Goal: Transaction & Acquisition: Purchase product/service

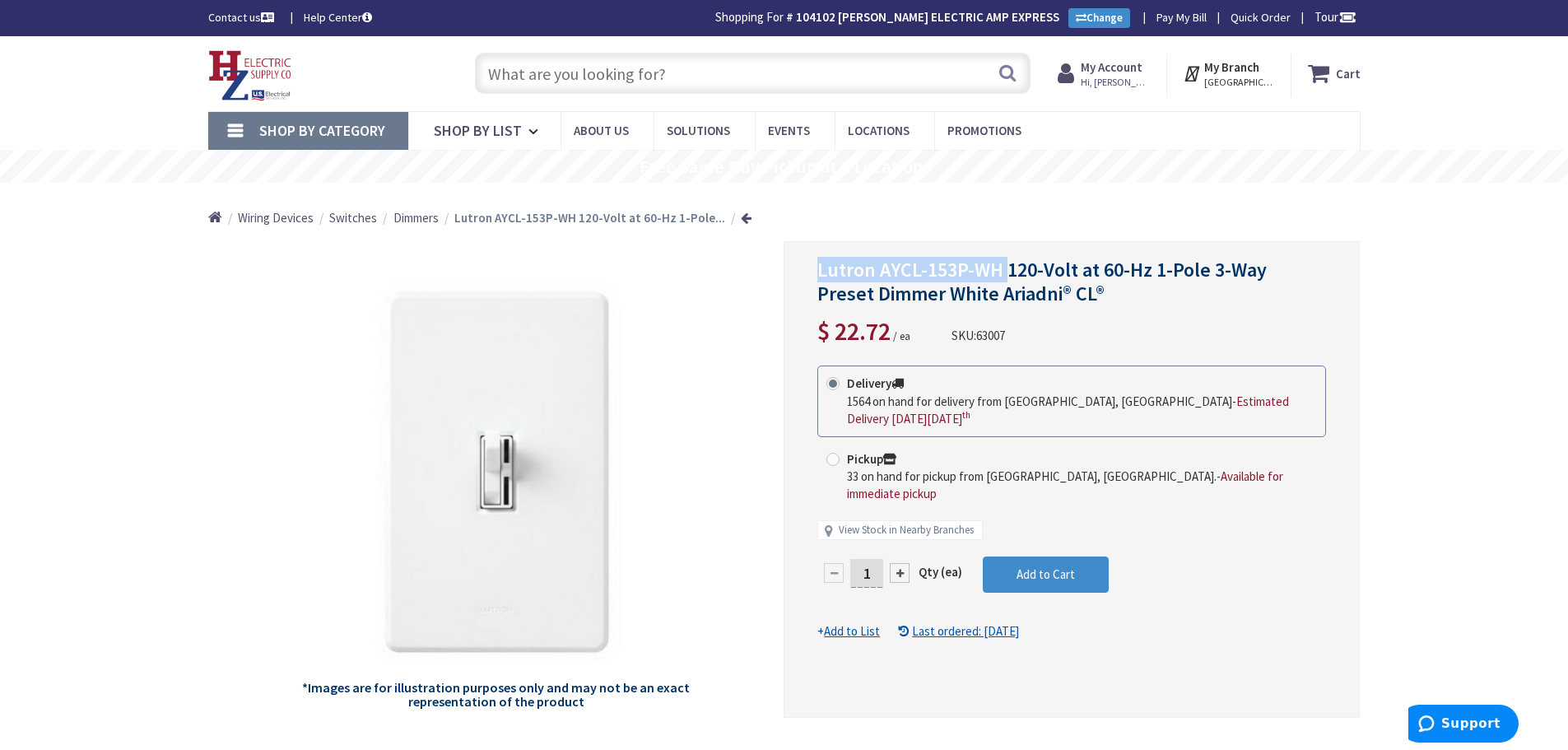
drag, startPoint x: 1006, startPoint y: 269, endPoint x: 810, endPoint y: 272, distance: 196.0
click at [810, 272] on div "Lutron AYCL-153P-WH 120-Volt at 60-Hz 1-Pole 3-Way Preset Dimmer White Ariadni®…" at bounding box center [1072, 479] width 576 height 477
drag, startPoint x: 823, startPoint y: 271, endPoint x: 679, endPoint y: 67, distance: 249.7
click at [679, 67] on input "text" at bounding box center [753, 73] width 556 height 41
paste input "*Images are for illustration purposes only and may not be an exact representati…"
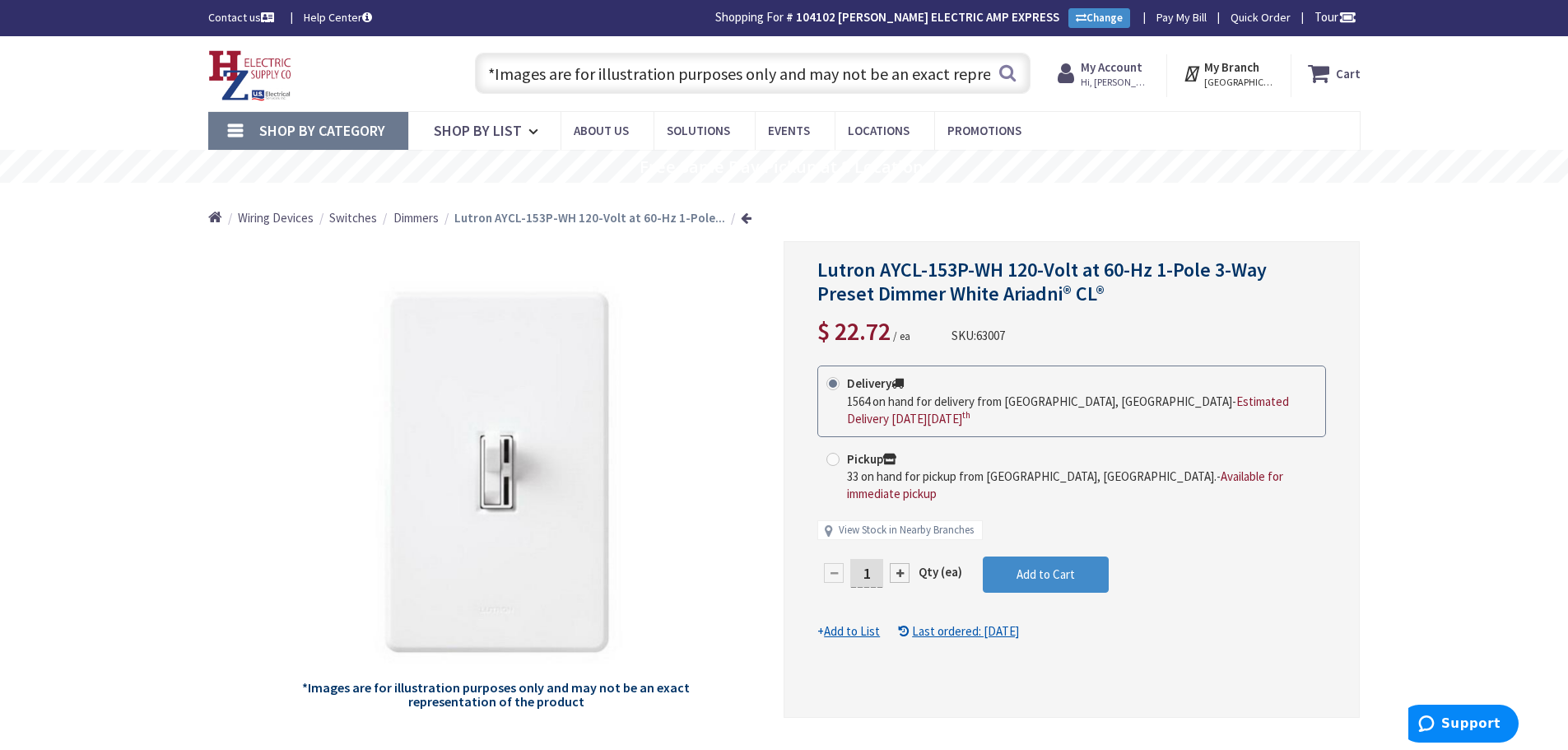
drag, startPoint x: 918, startPoint y: 76, endPoint x: -142, endPoint y: -2, distance: 1062.9
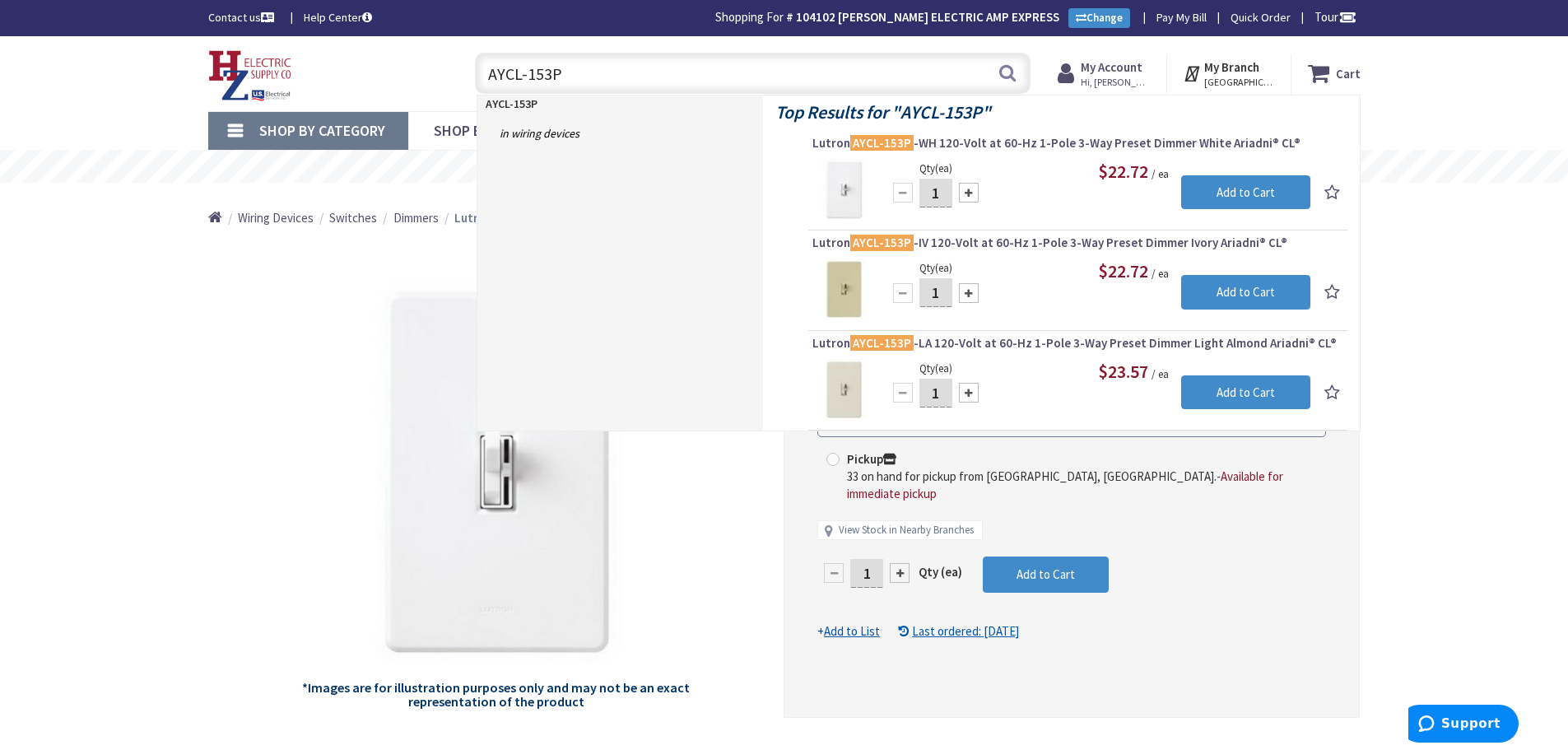
click at [581, 72] on input "AYCL-153P" at bounding box center [753, 73] width 556 height 41
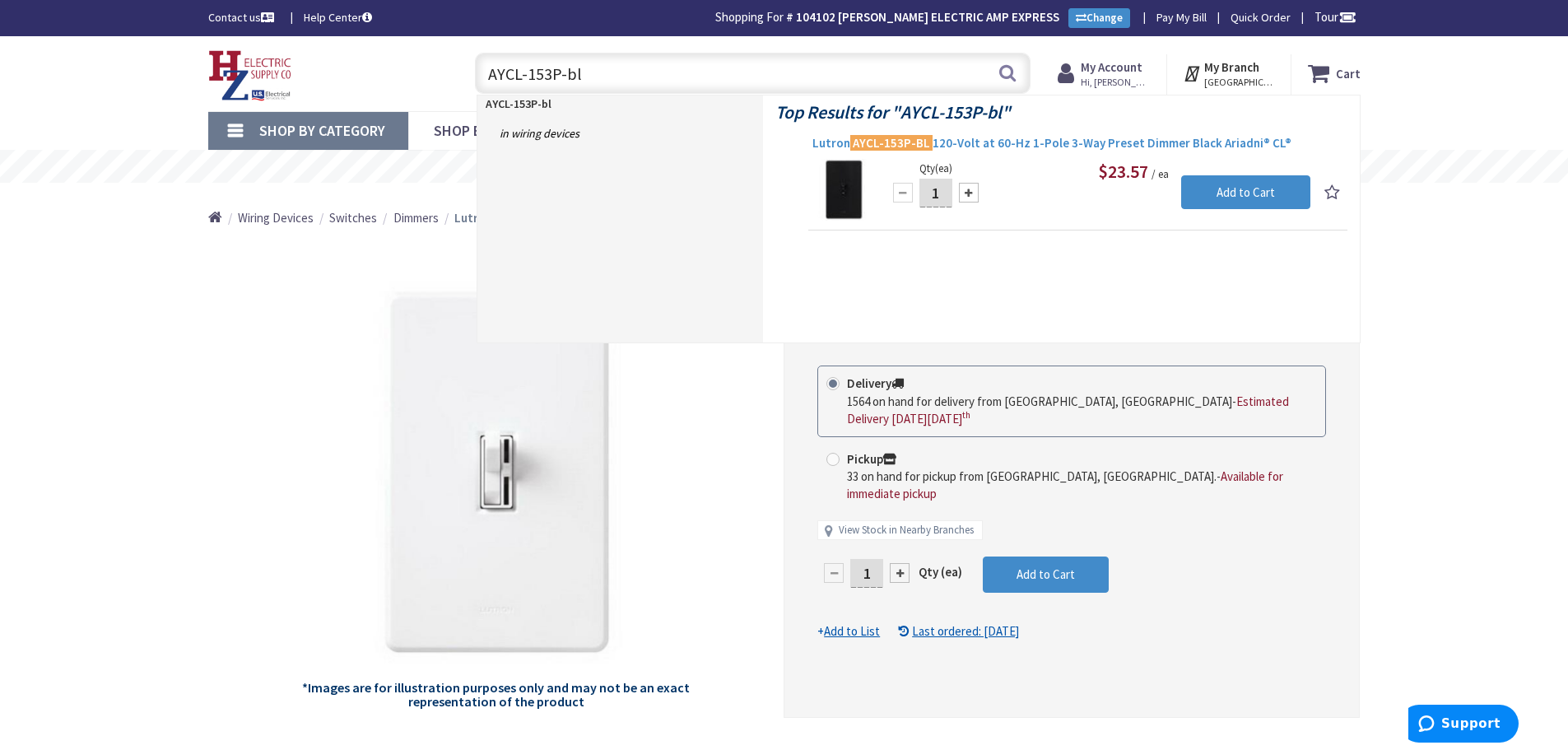
type input "AYCL-153P-bl"
click at [1013, 145] on span "Lutron AYCL-153P-BL 120-Volt at 60-Hz 1-Pole 3-Way Preset Dimmer Black Ariadni®…" at bounding box center [1078, 143] width 531 height 16
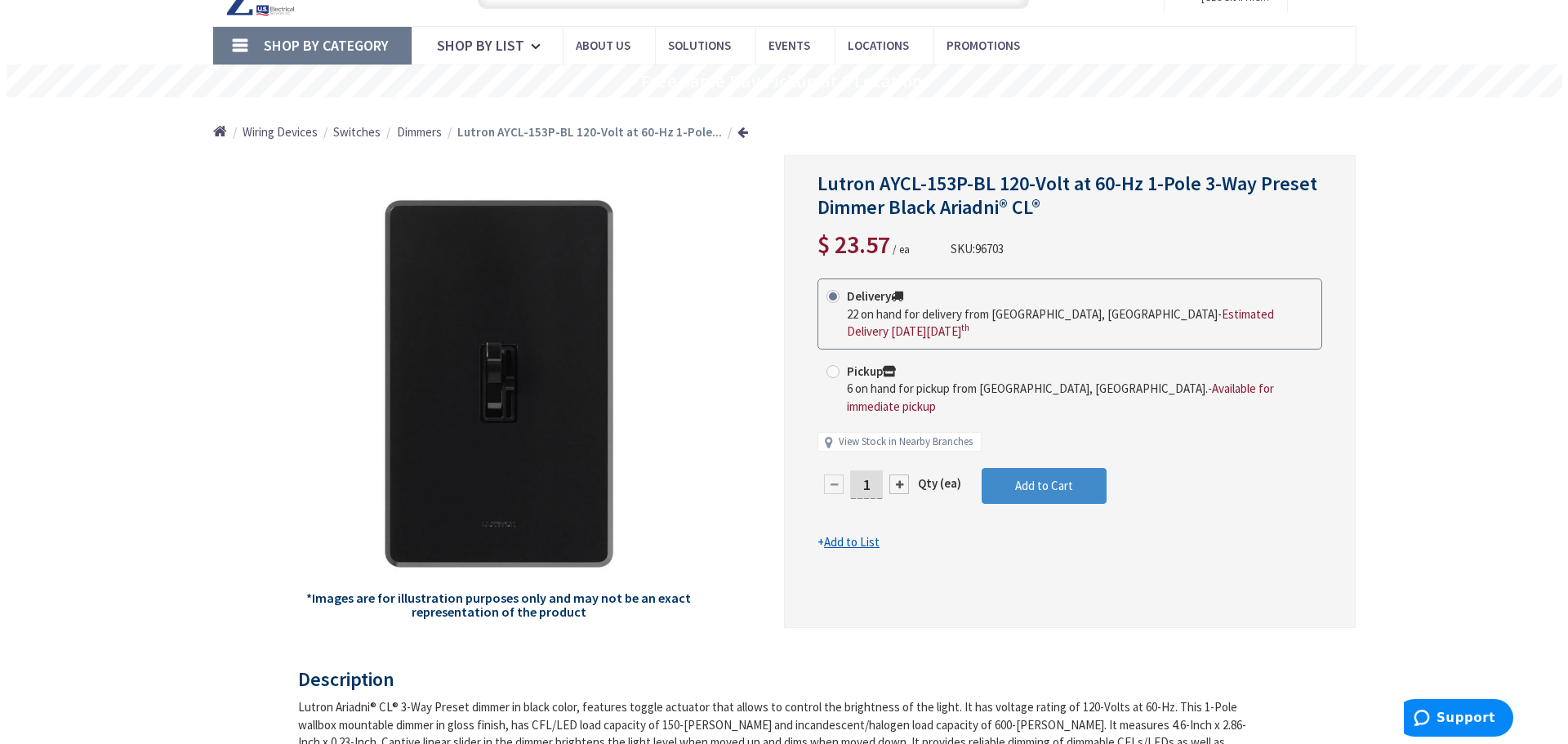
scroll to position [84, 0]
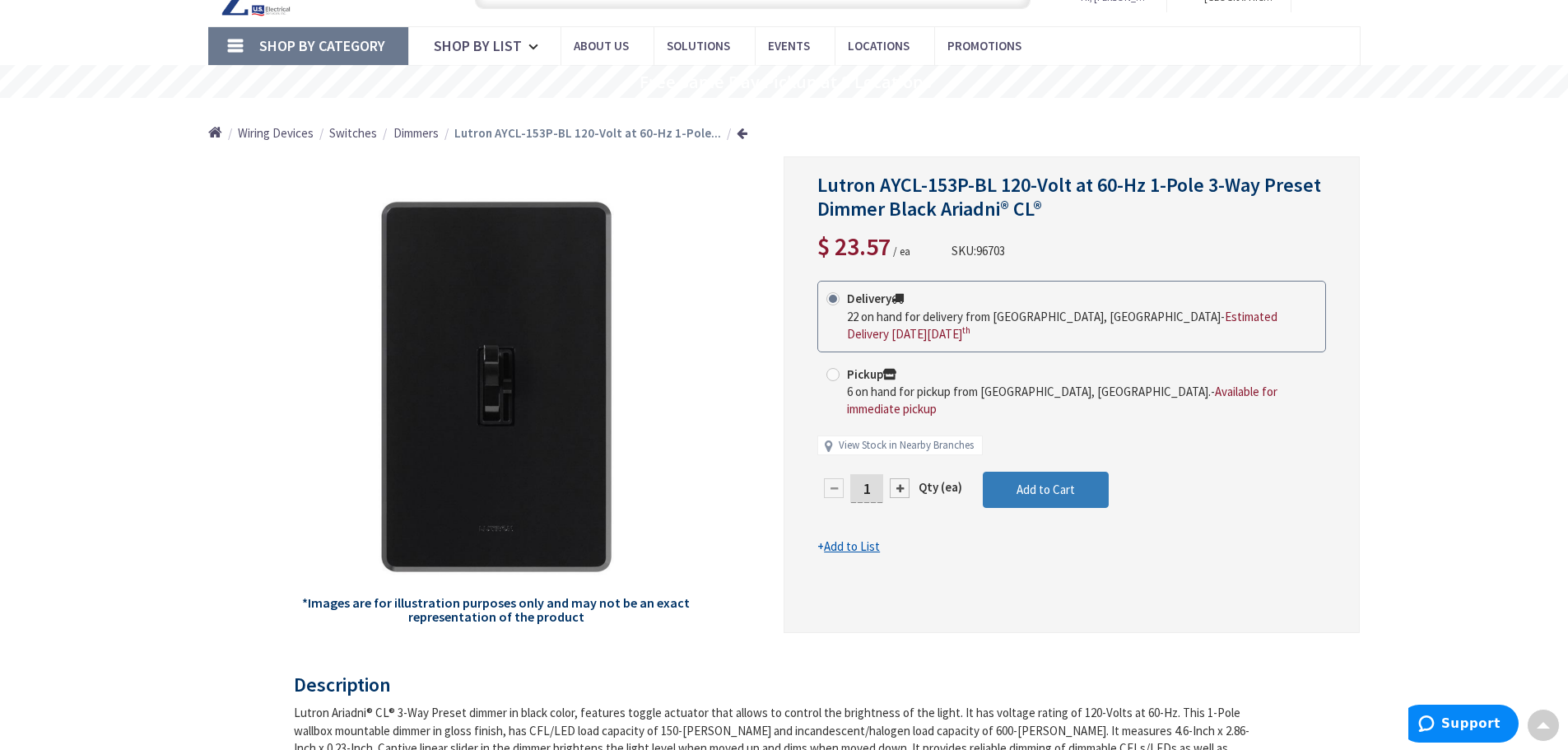
click at [1011, 474] on button "Add to Cart" at bounding box center [1046, 490] width 126 height 36
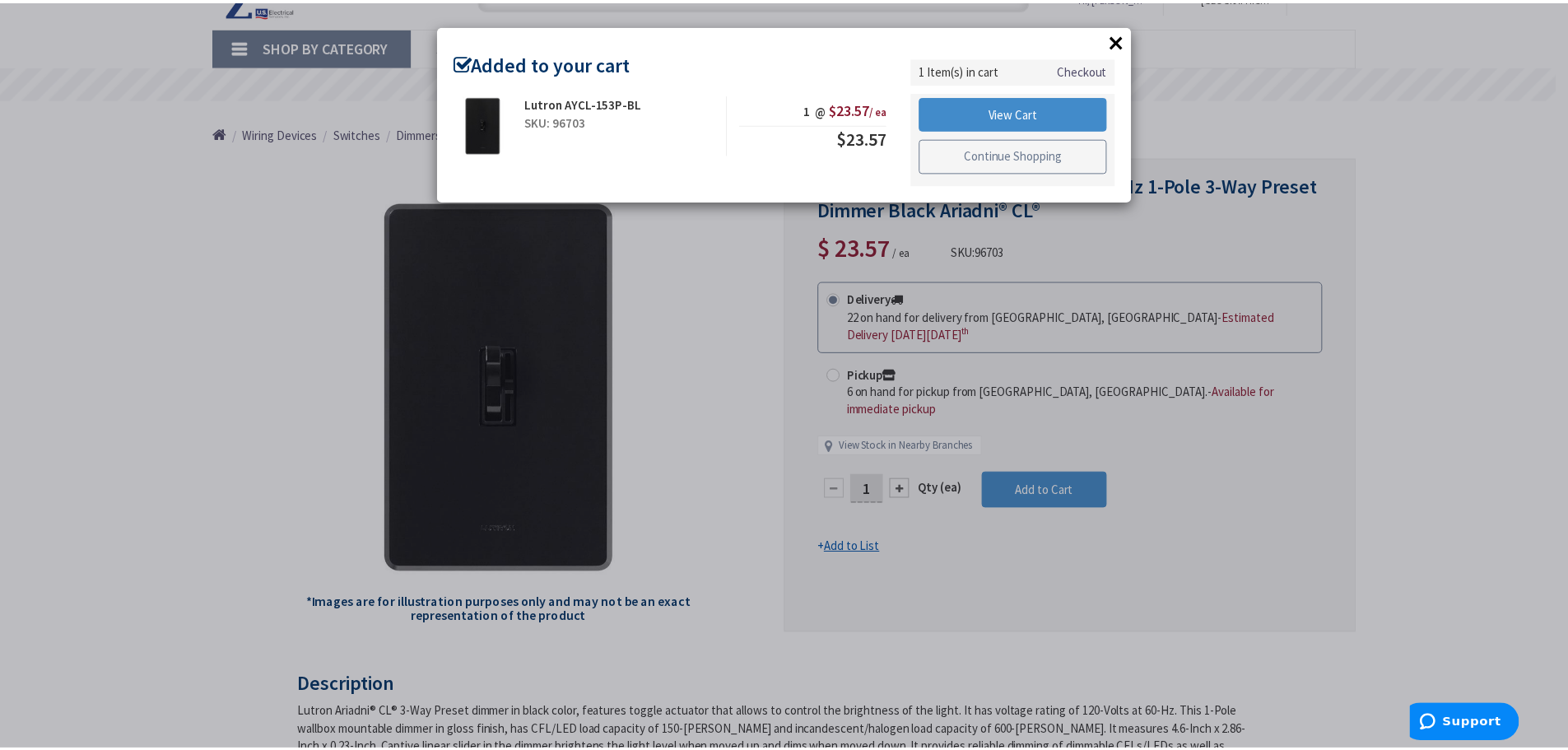
scroll to position [0, 0]
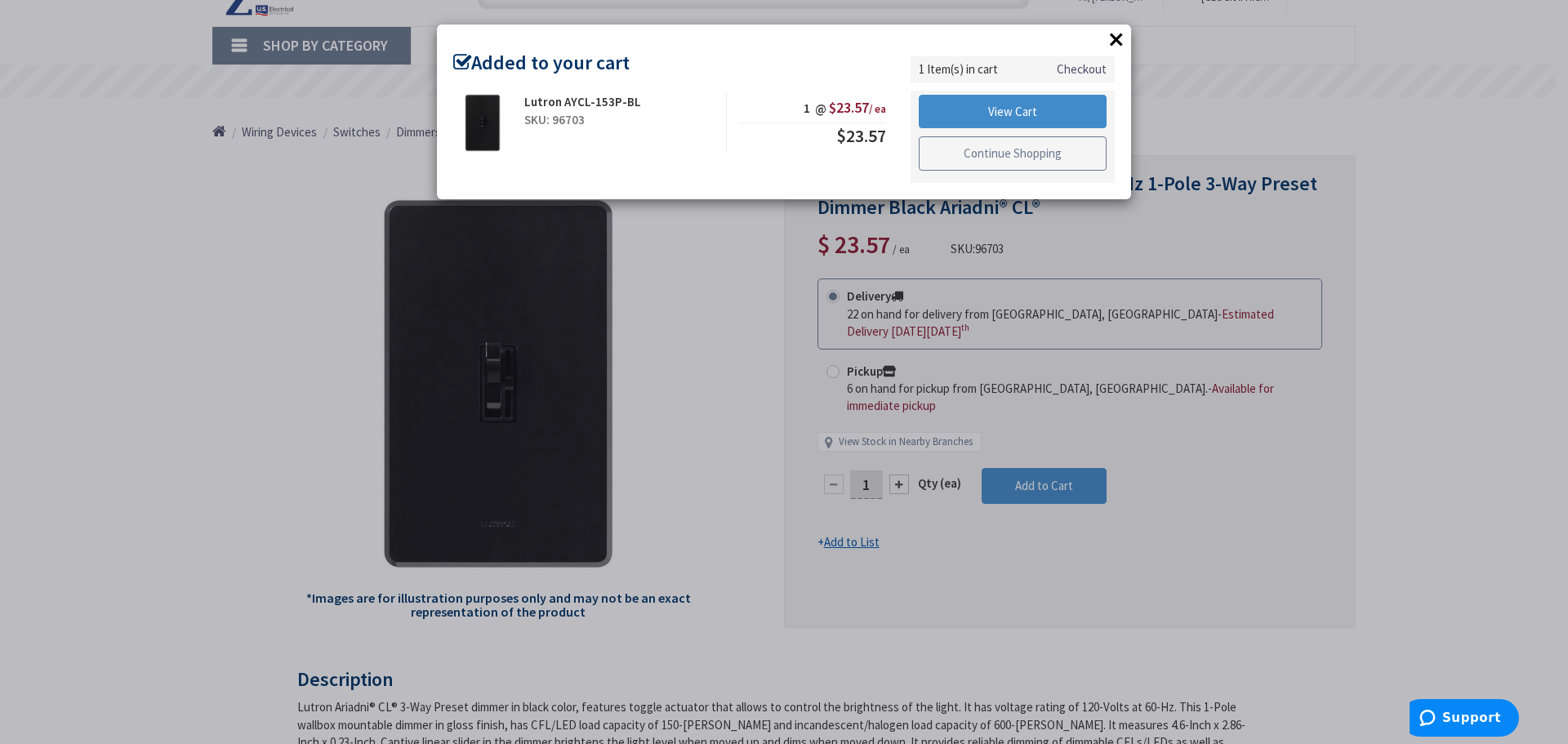
click at [1020, 150] on link "Continue Shopping" at bounding box center [1012, 153] width 188 height 35
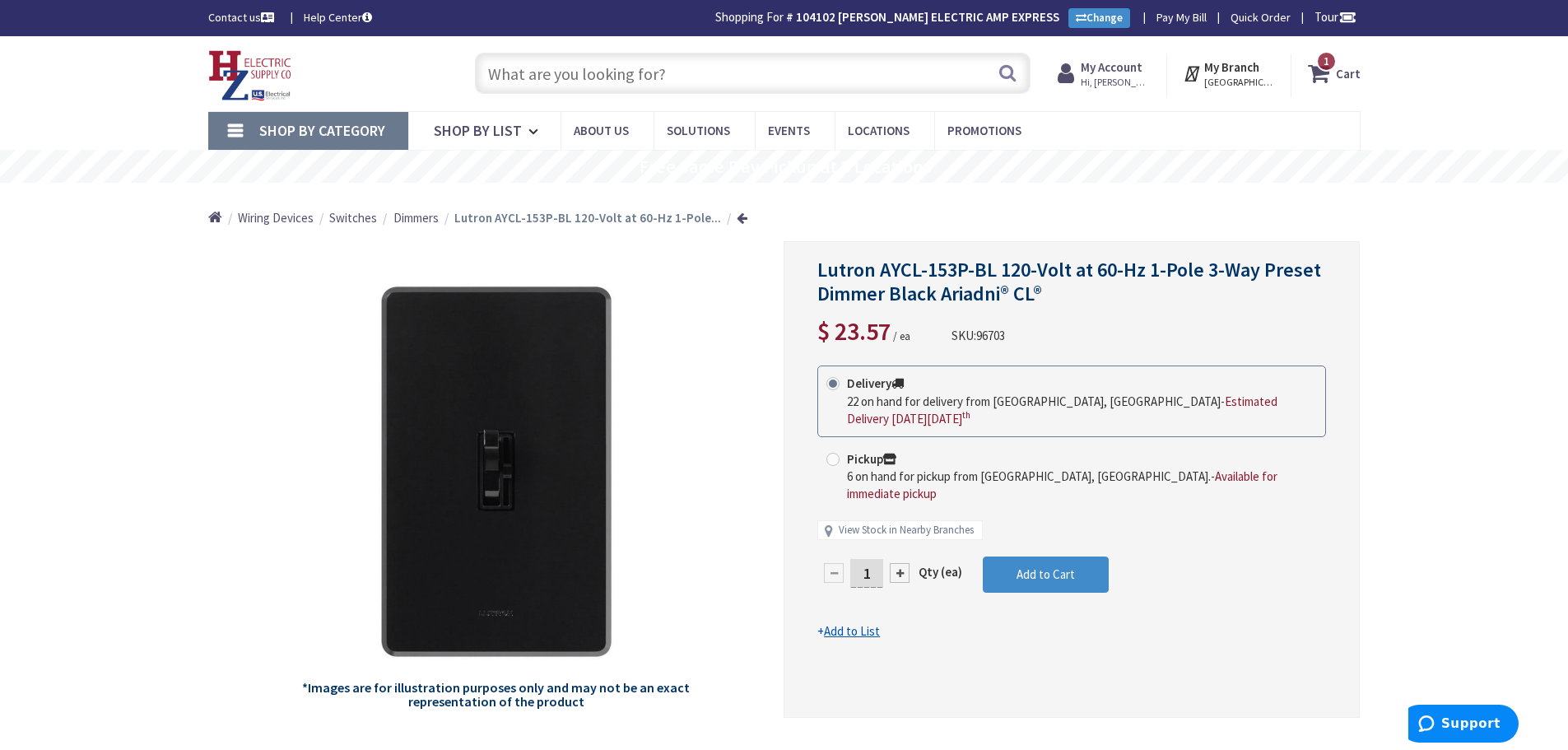
click at [515, 70] on input "text" at bounding box center [753, 73] width 556 height 41
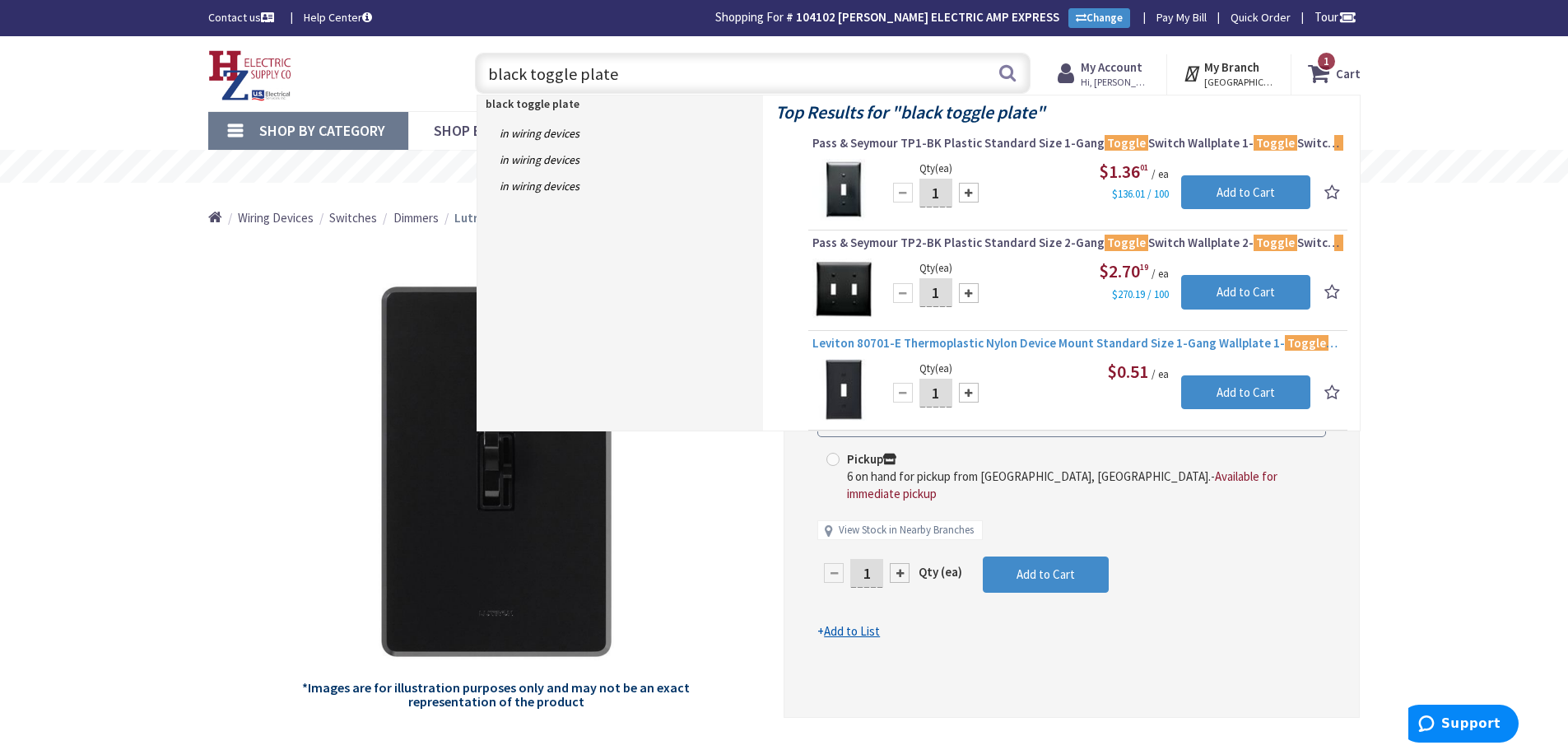
type input "black toggle plate"
click at [986, 341] on span "Leviton 80701-E Thermoplastic Nylon Device Mount Standard Size 1-Gang Wallplate…" at bounding box center [1078, 343] width 531 height 16
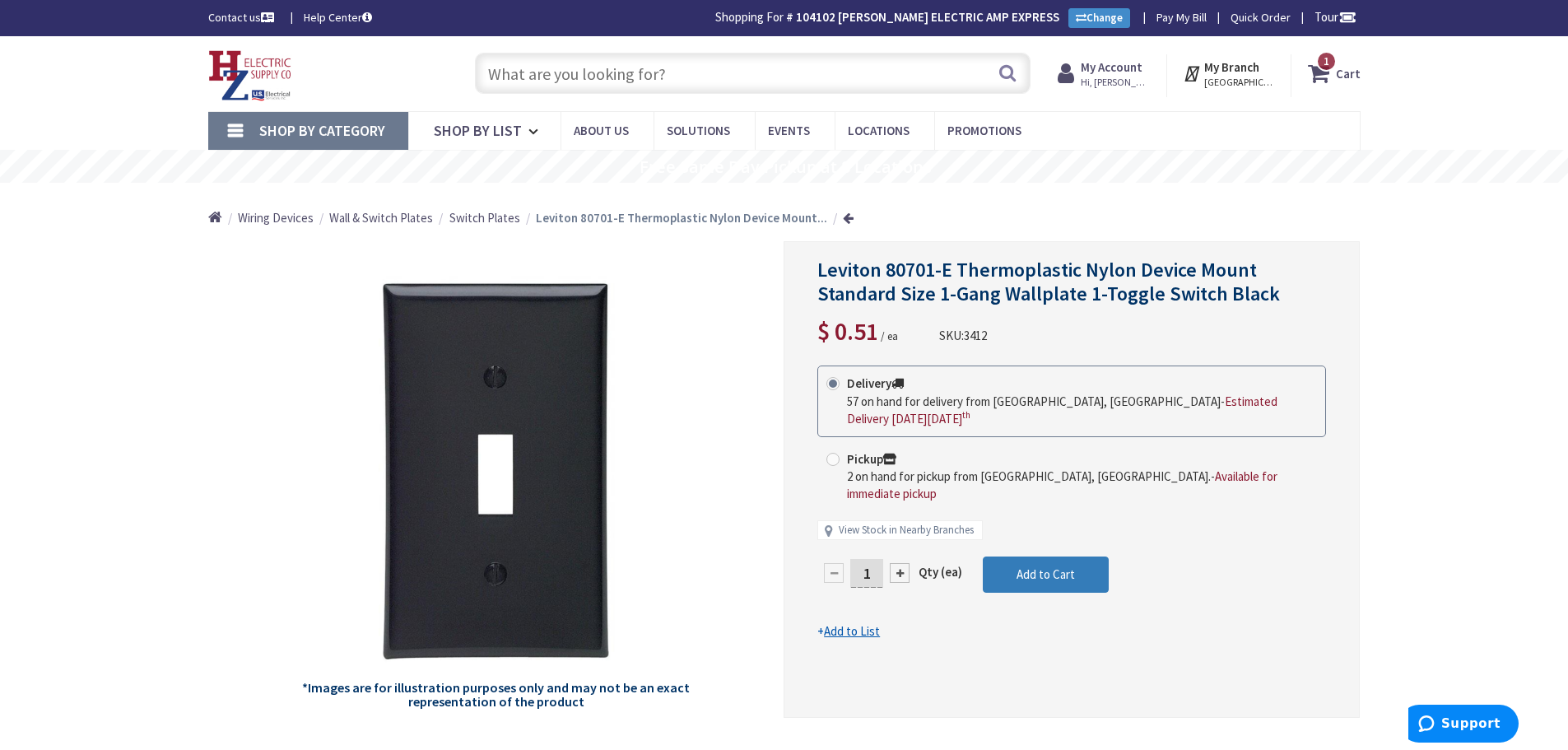
click at [1036, 566] on span "Add to Cart" at bounding box center [1046, 573] width 58 height 15
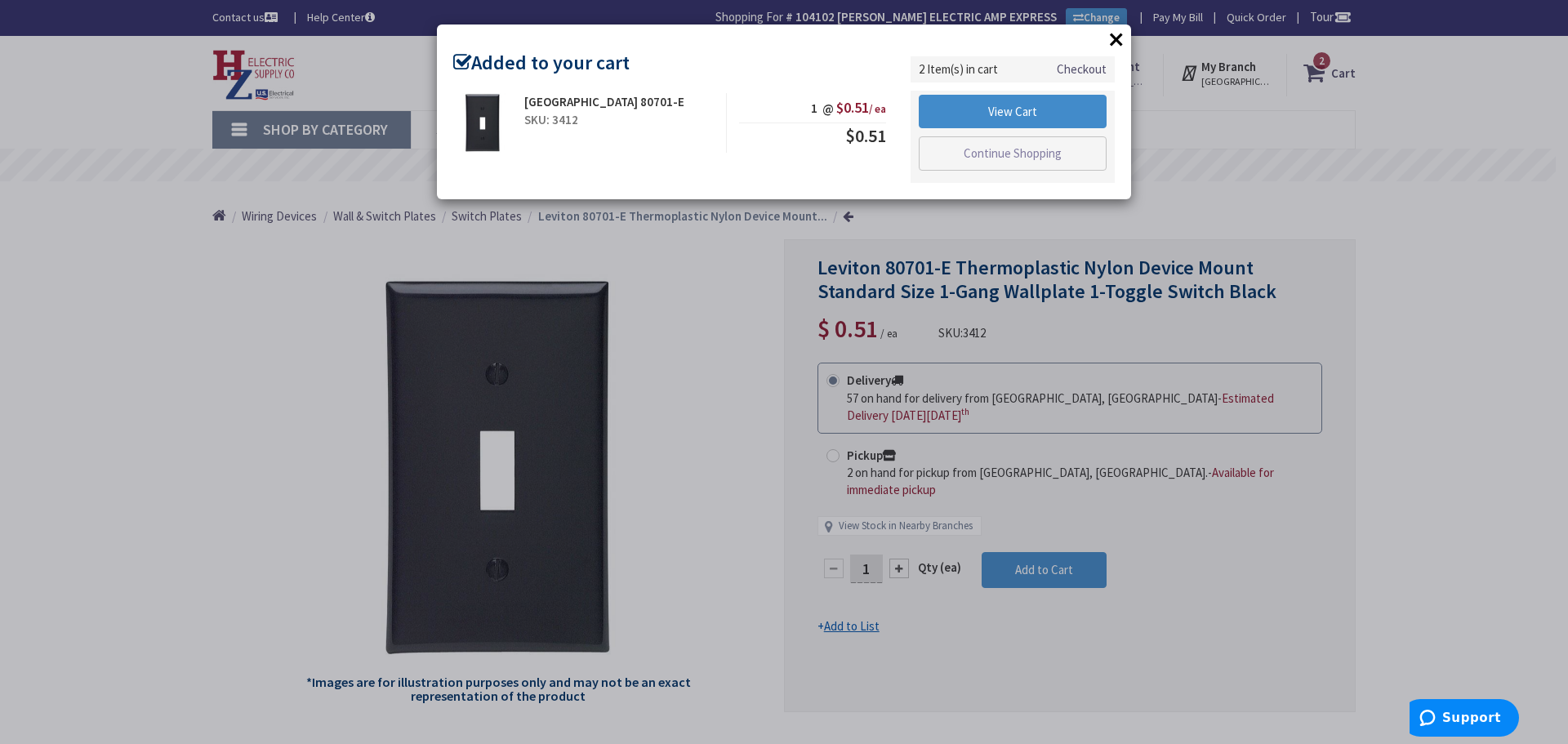
click at [1113, 39] on button "×" at bounding box center [1116, 39] width 25 height 25
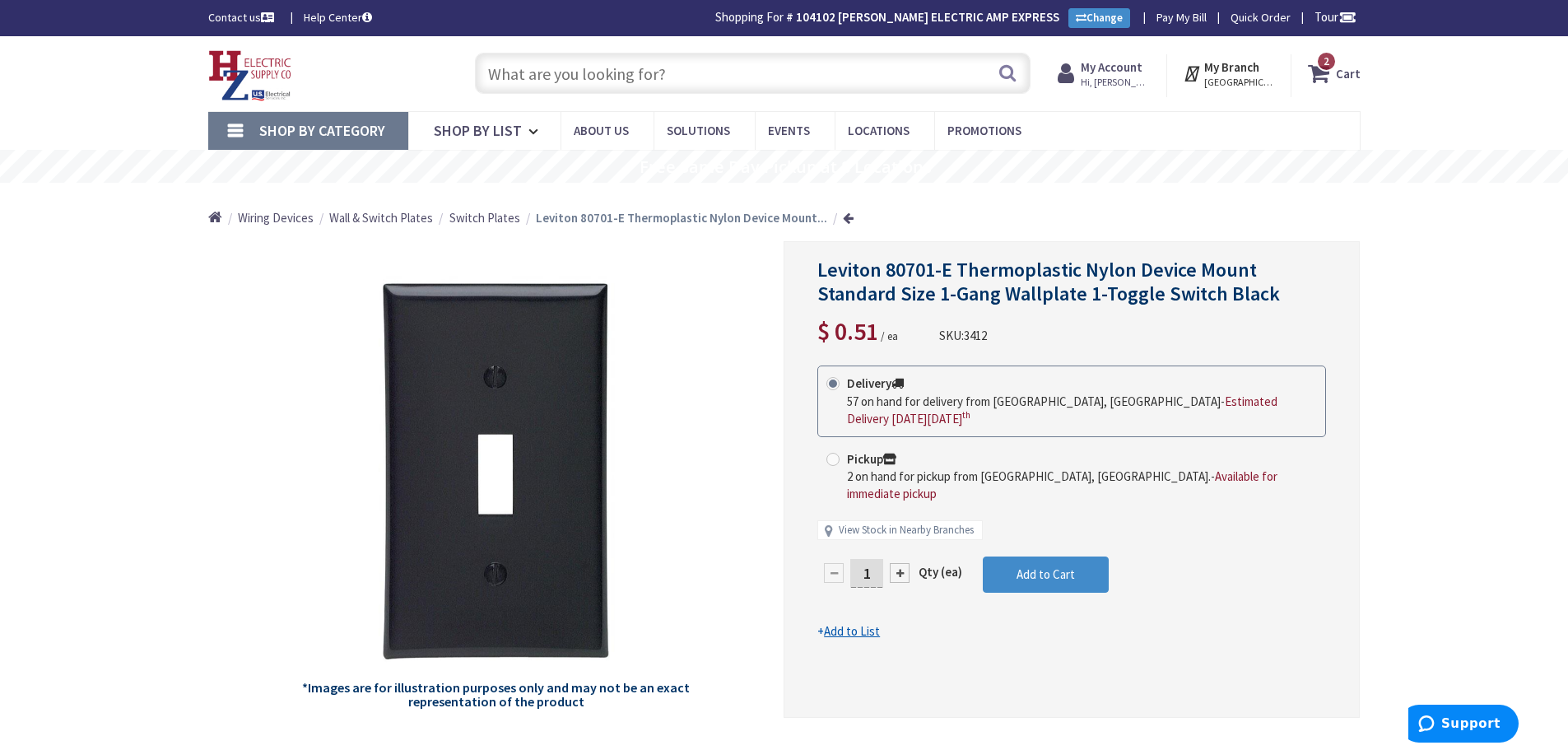
click at [1334, 72] on icon at bounding box center [1322, 73] width 28 height 30
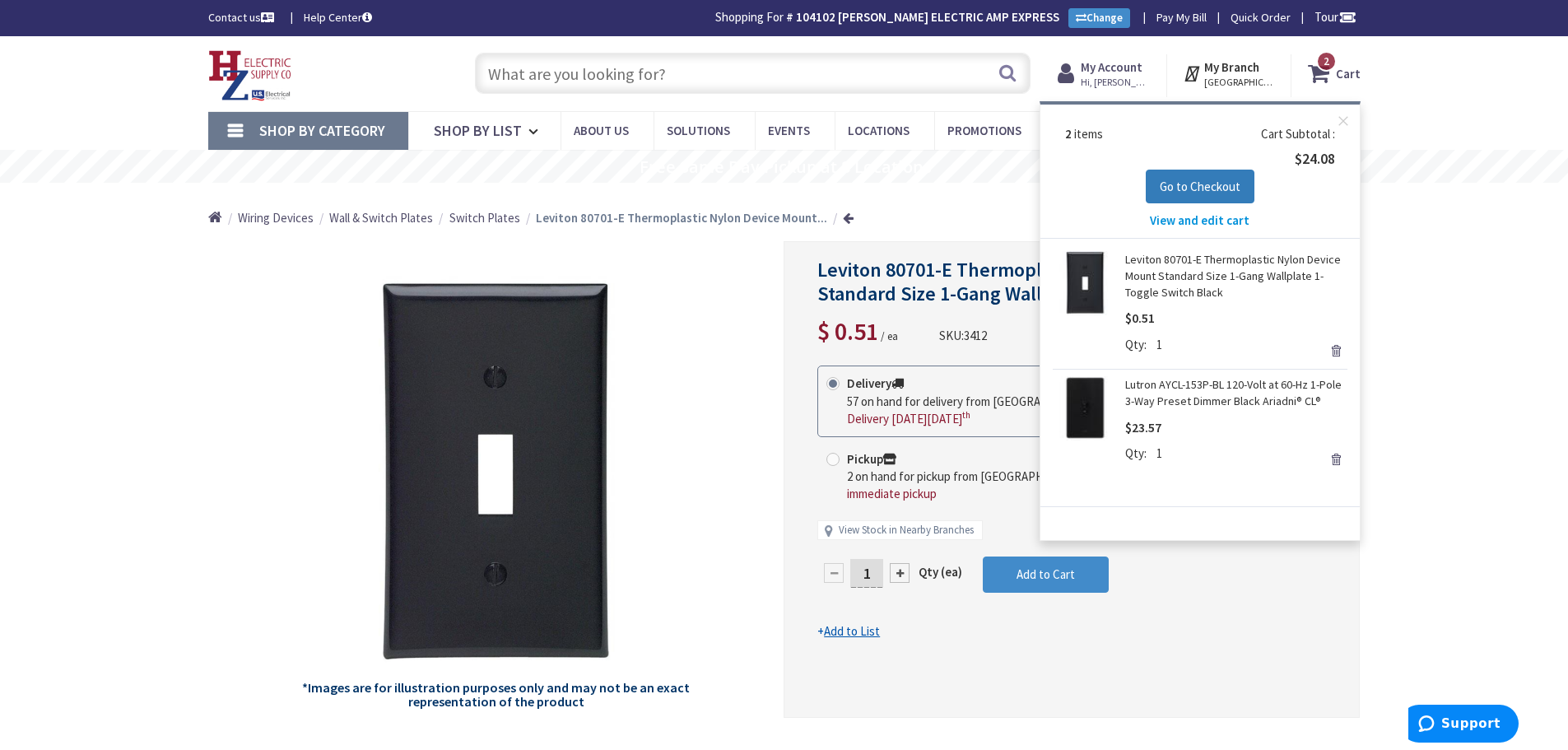
click at [1181, 188] on span "Go to Checkout" at bounding box center [1201, 185] width 81 height 15
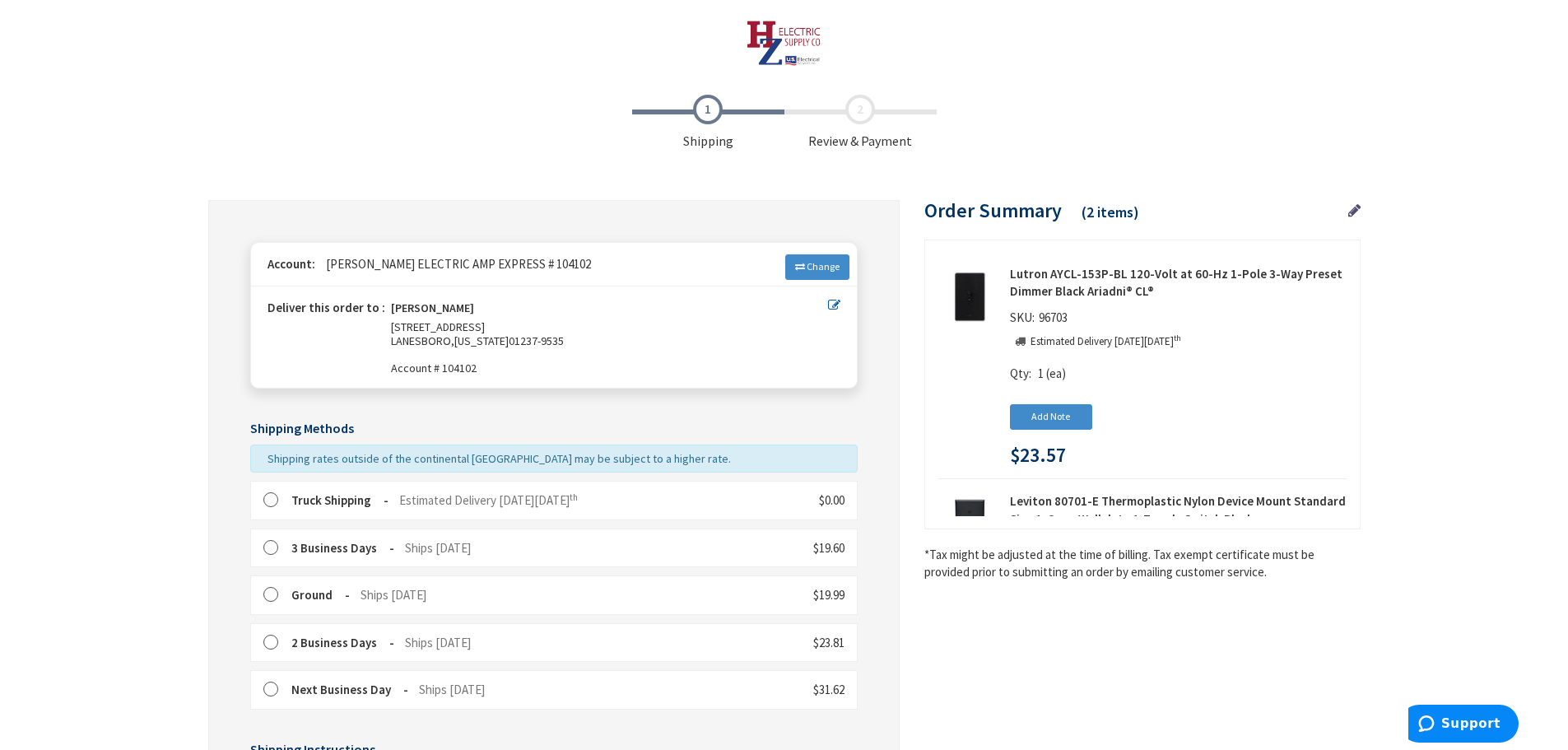
click at [276, 502] on label at bounding box center [276, 500] width 25 height 16
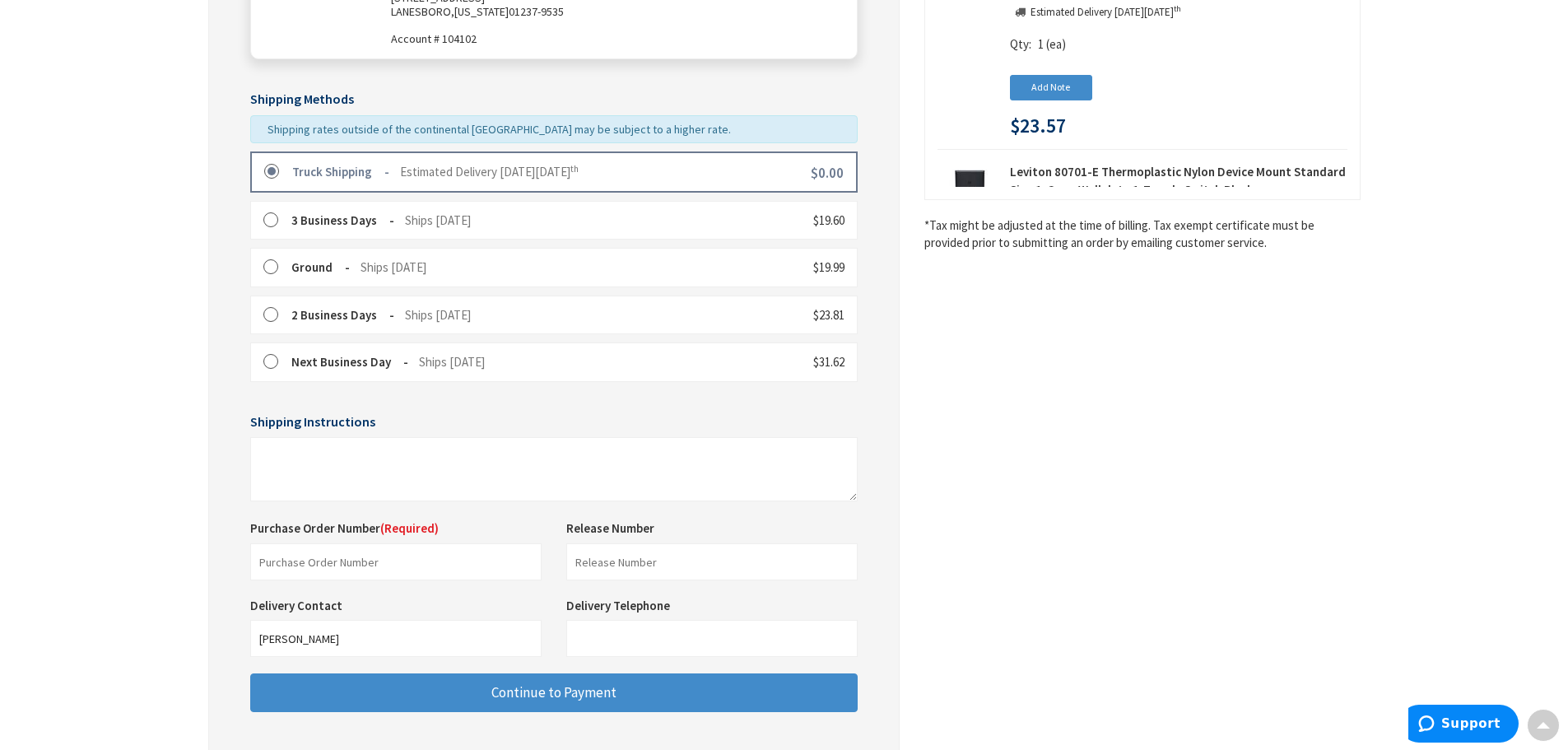
scroll to position [470, 0]
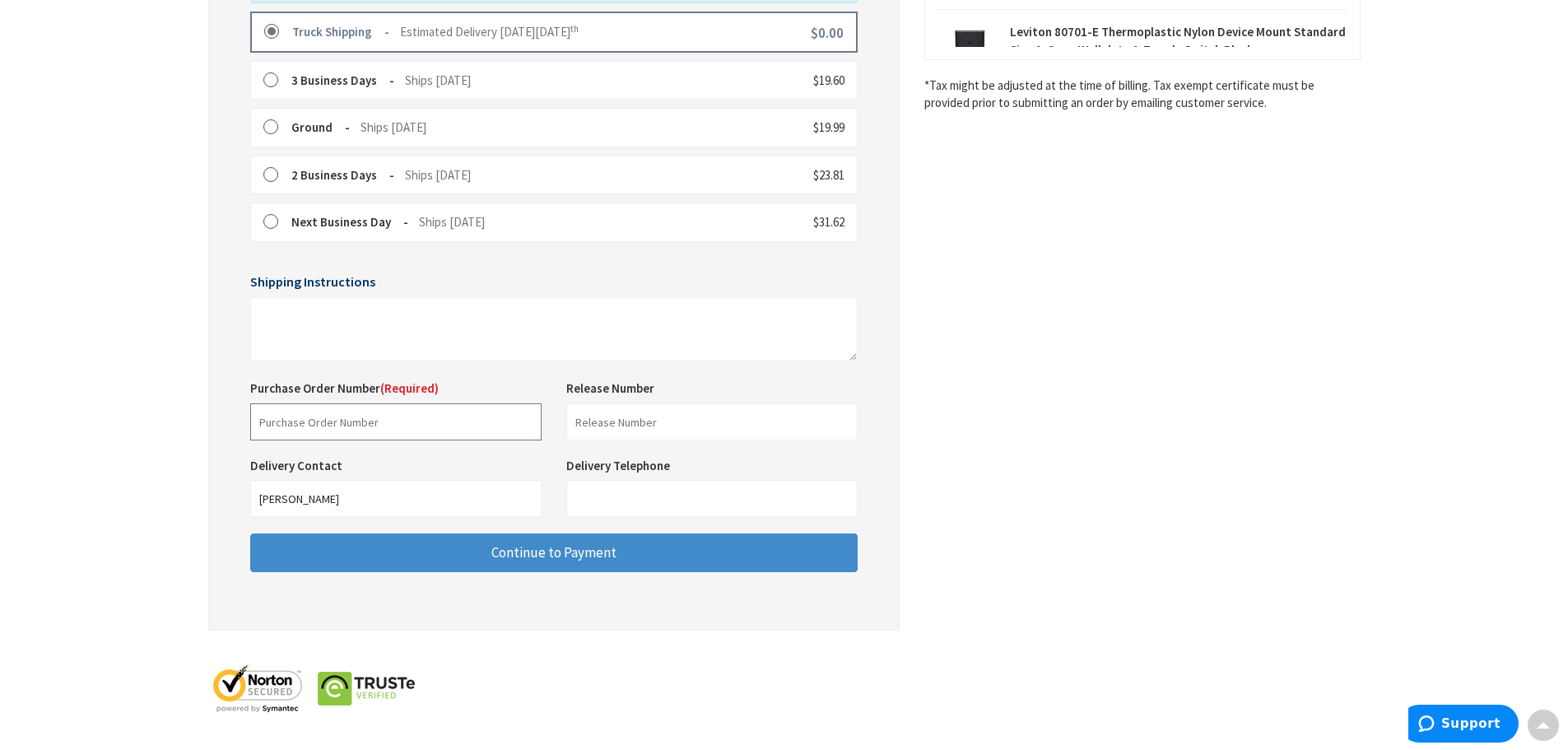
drag, startPoint x: 301, startPoint y: 421, endPoint x: 295, endPoint y: 393, distance: 28.6
click at [301, 417] on input "text" at bounding box center [395, 421] width 291 height 37
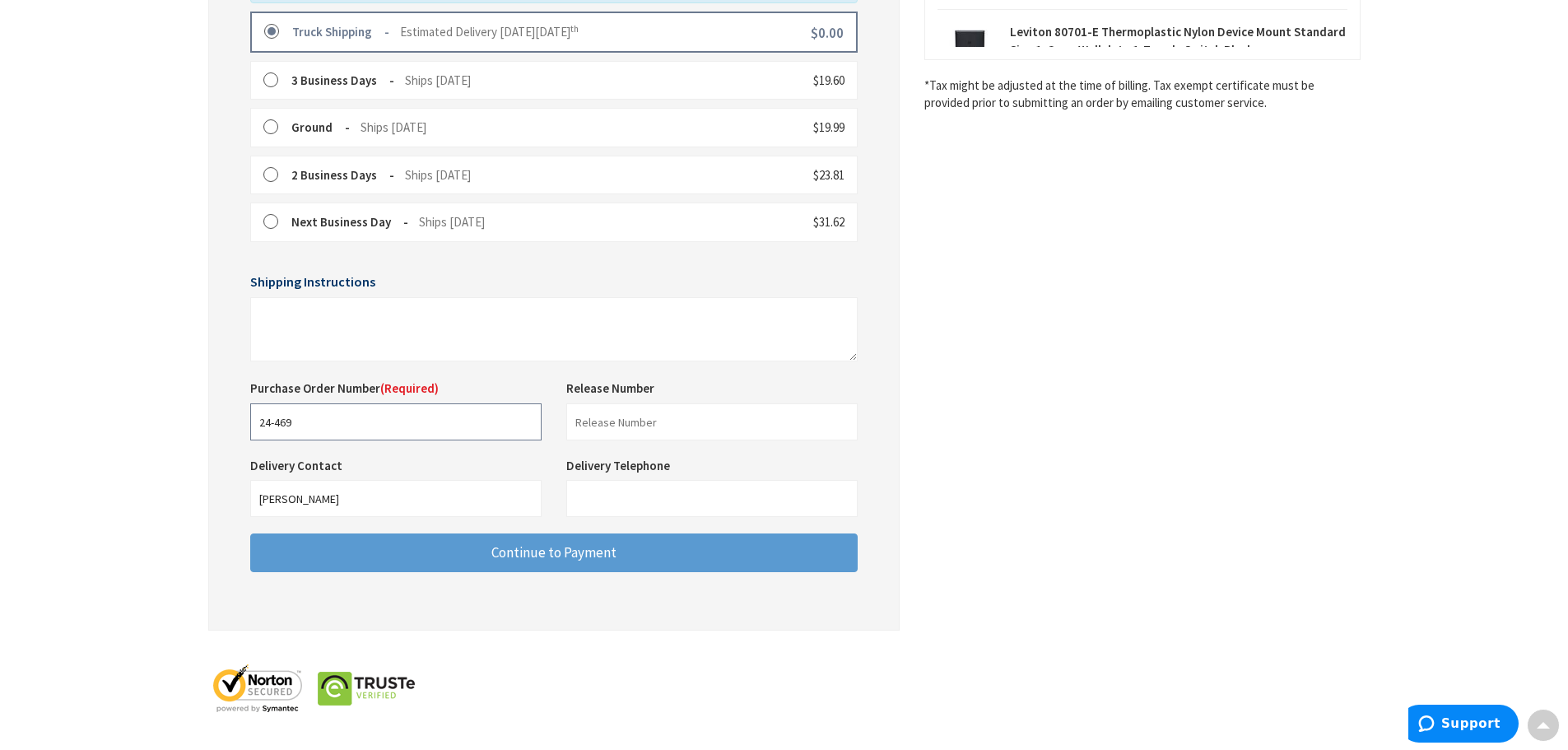
type input "24-469"
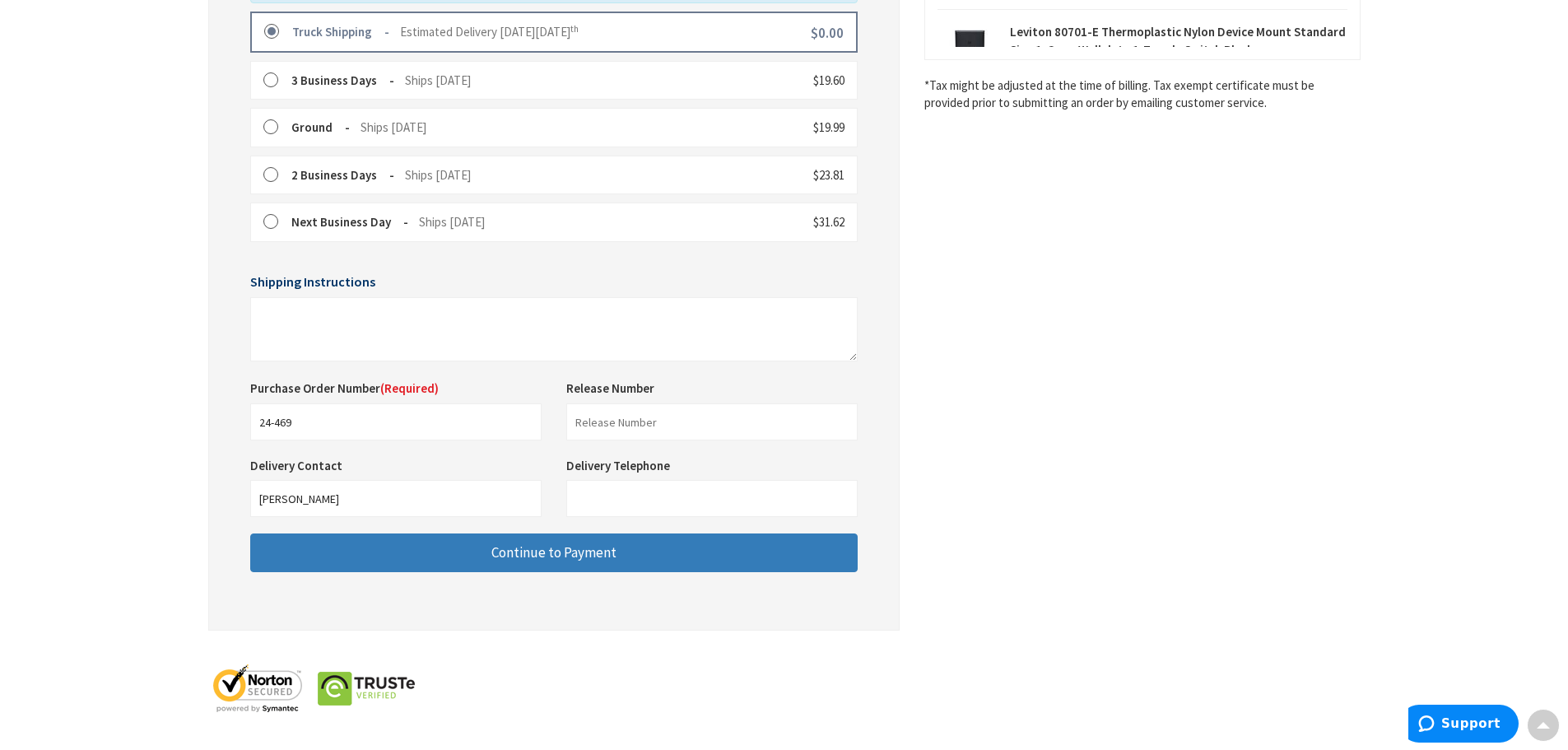
click at [456, 561] on button "Continue to Payment" at bounding box center [554, 552] width 607 height 39
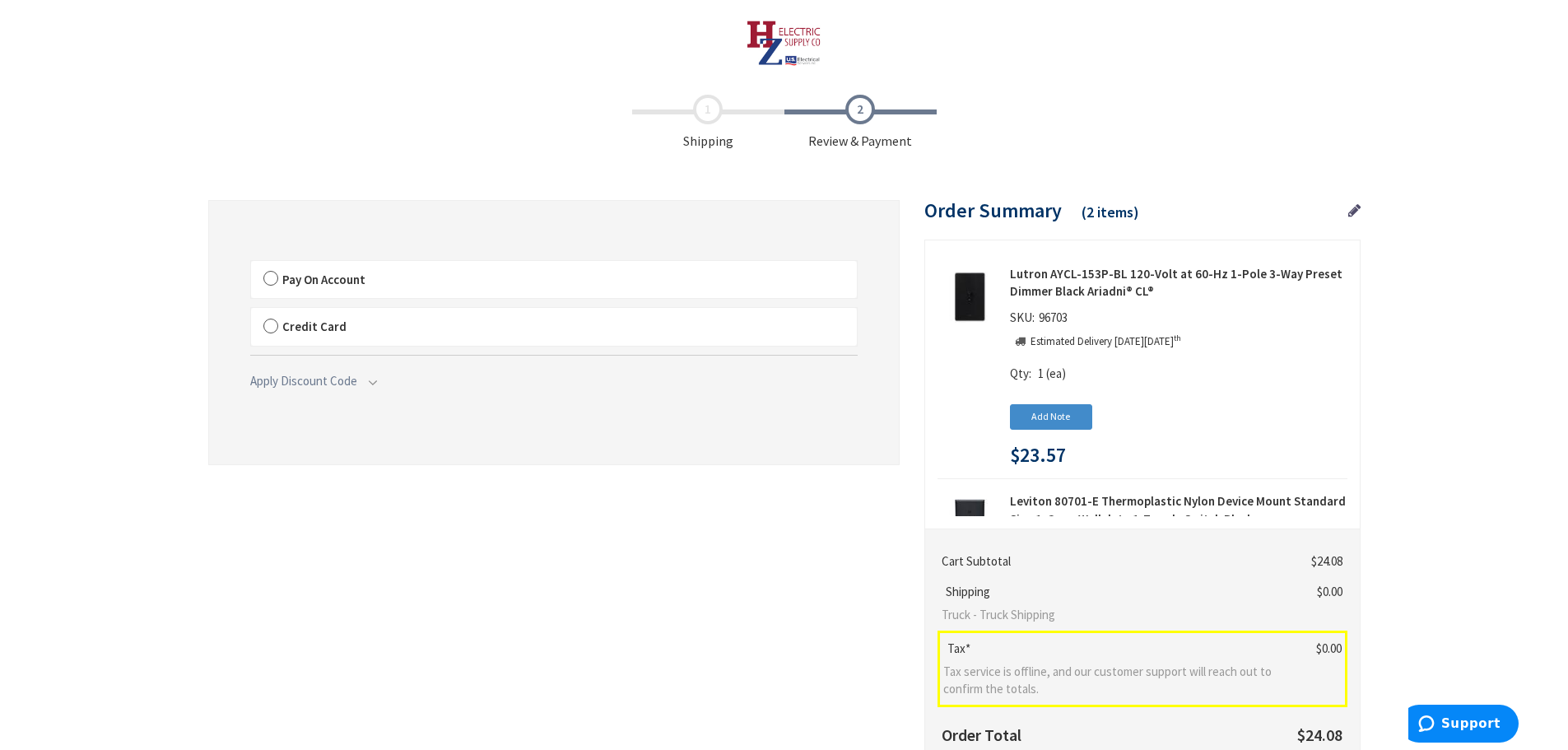
click at [265, 276] on label "Pay On Account" at bounding box center [554, 280] width 606 height 38
click at [251, 264] on input "Pay On Account" at bounding box center [251, 264] width 0 height 0
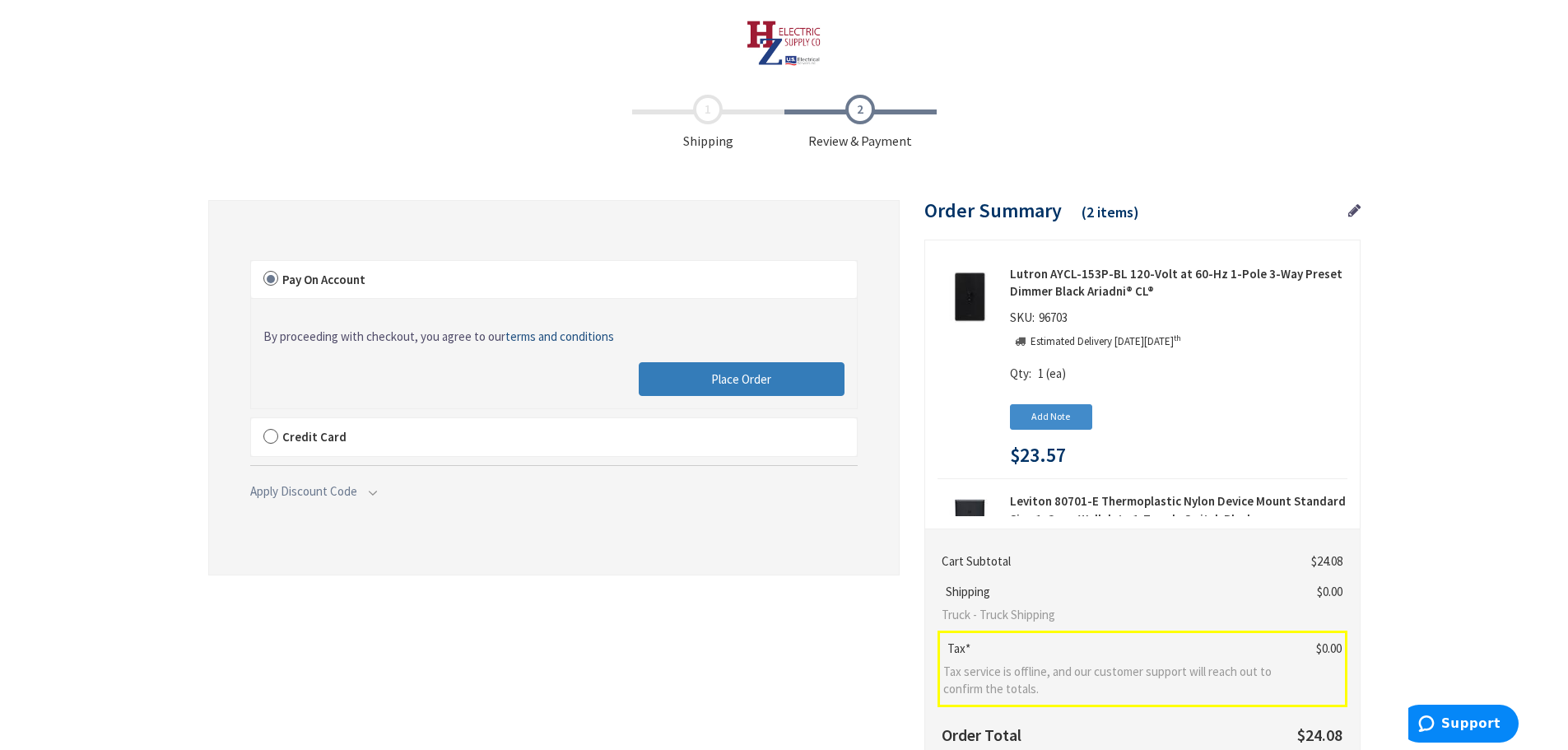
drag, startPoint x: 719, startPoint y: 388, endPoint x: 191, endPoint y: 470, distance: 534.3
click at [719, 388] on button "Place Order" at bounding box center [742, 379] width 206 height 35
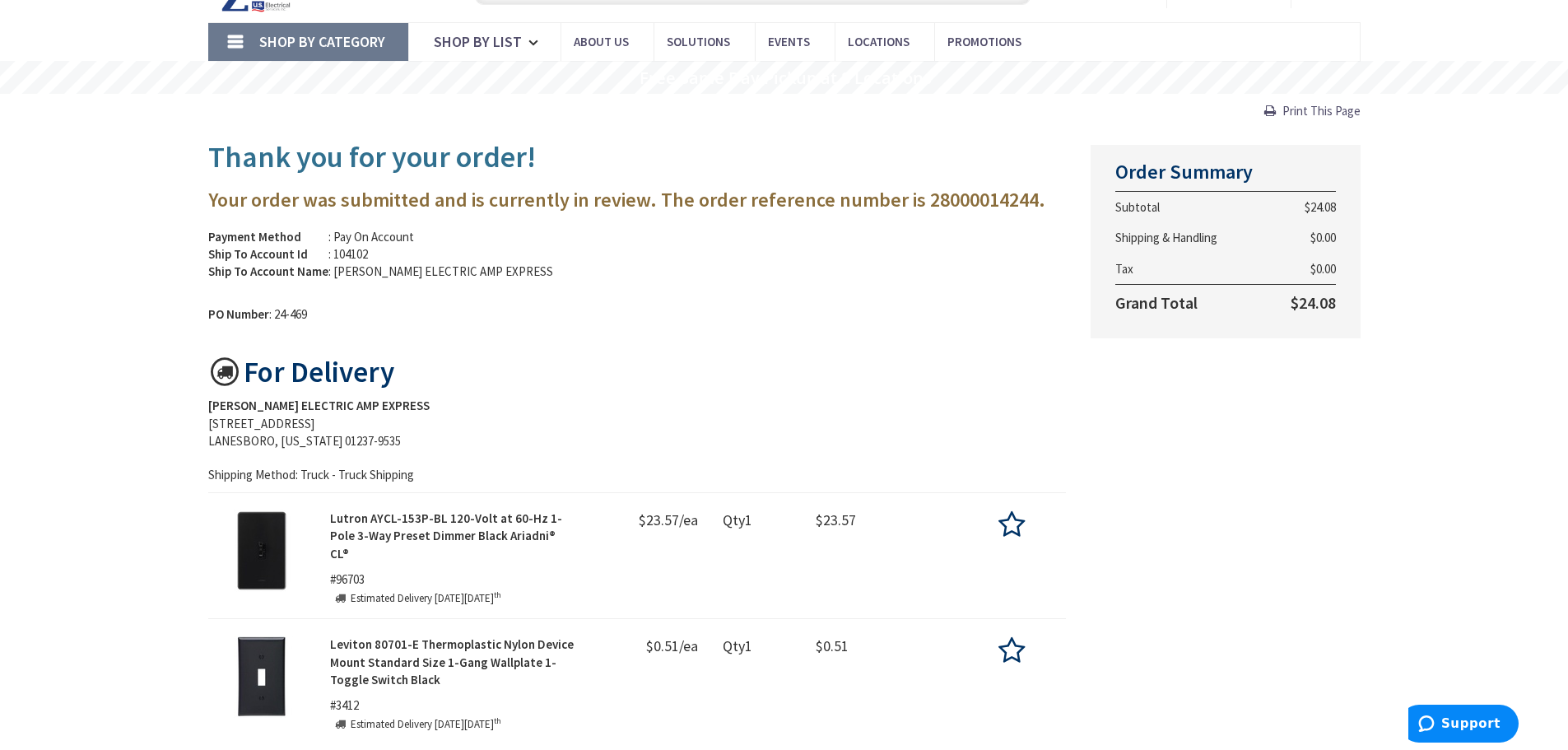
scroll to position [247, 0]
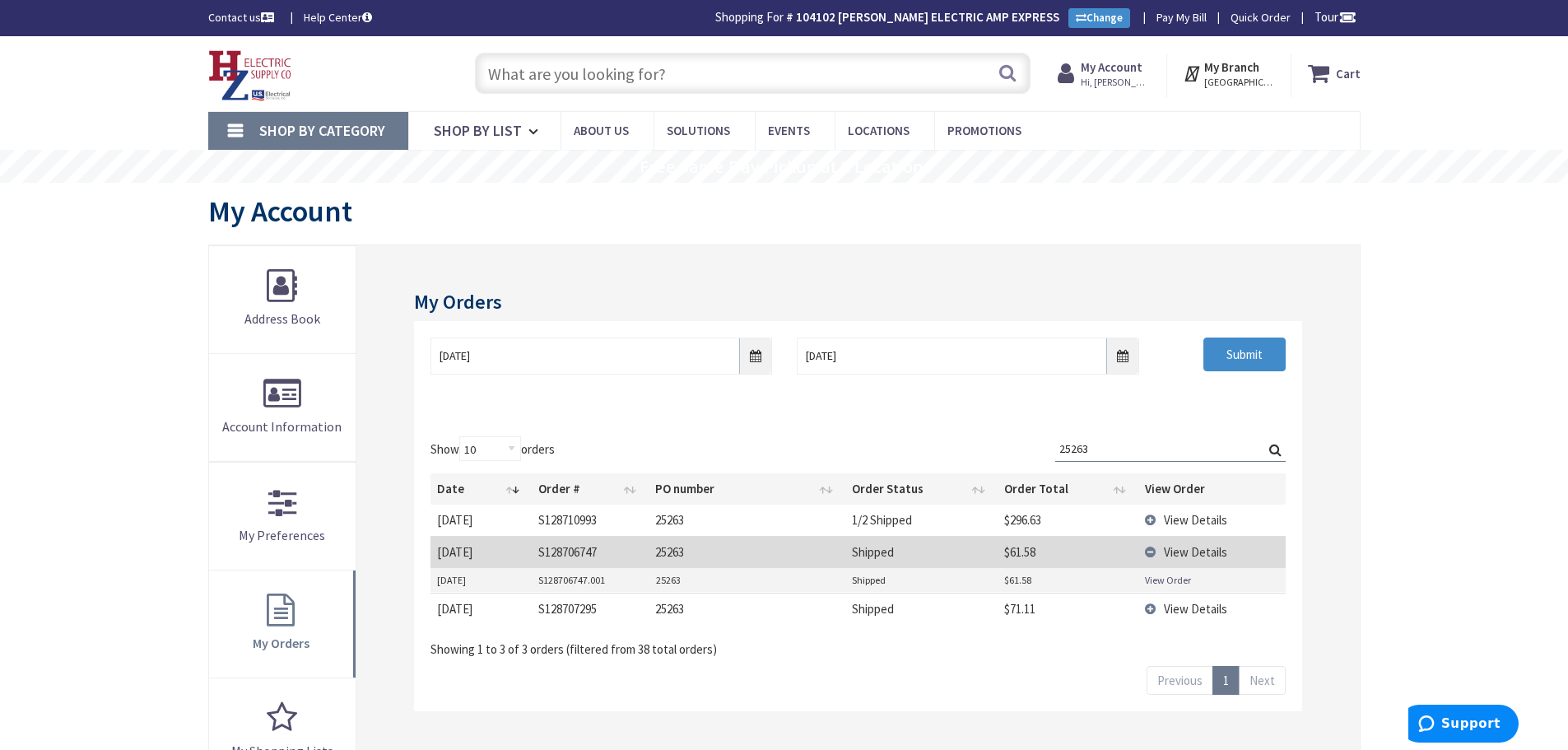
drag, startPoint x: 521, startPoint y: 74, endPoint x: 490, endPoint y: 97, distance: 38.6
click at [521, 76] on input "text" at bounding box center [753, 73] width 556 height 41
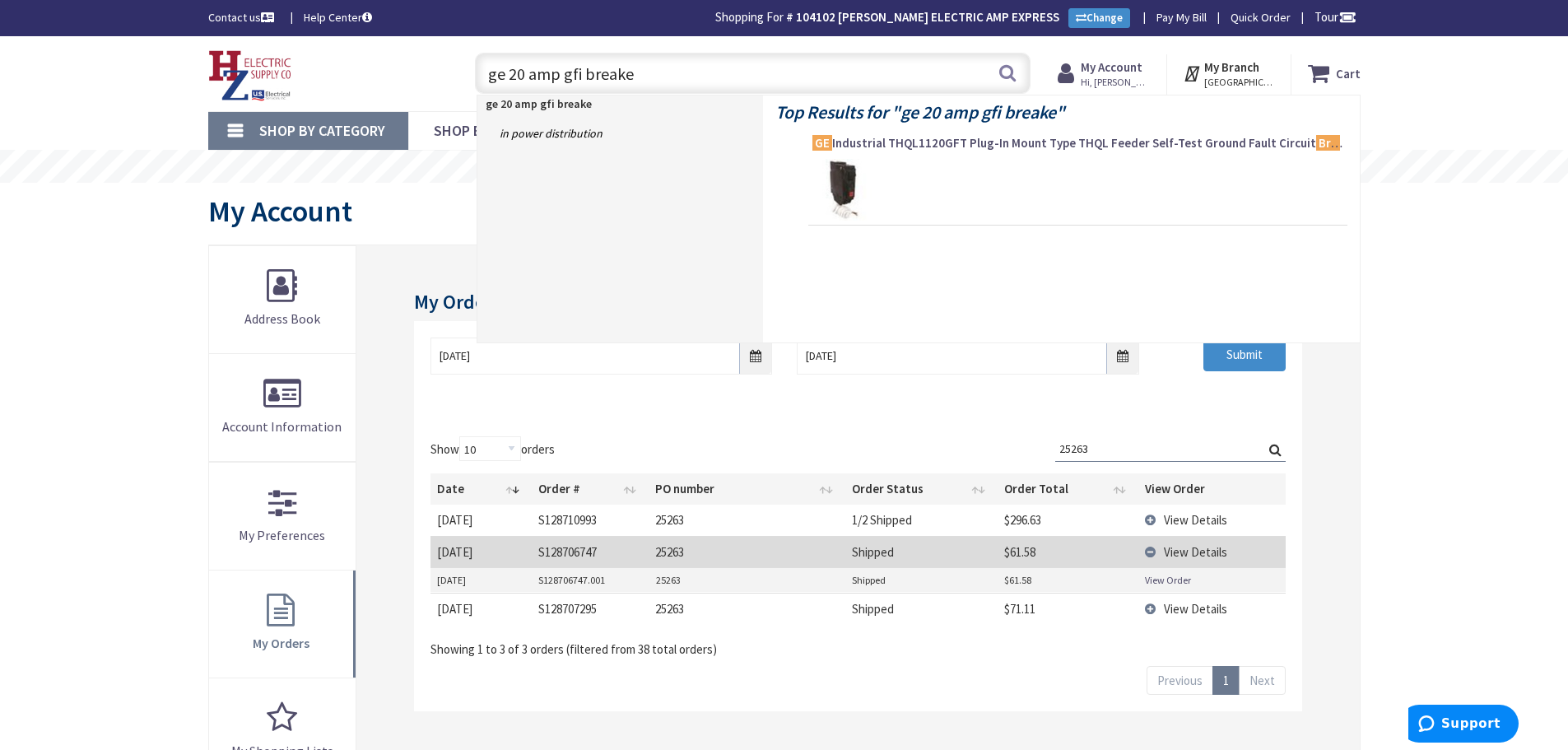
type input "ge 20 amp gfi breaker"
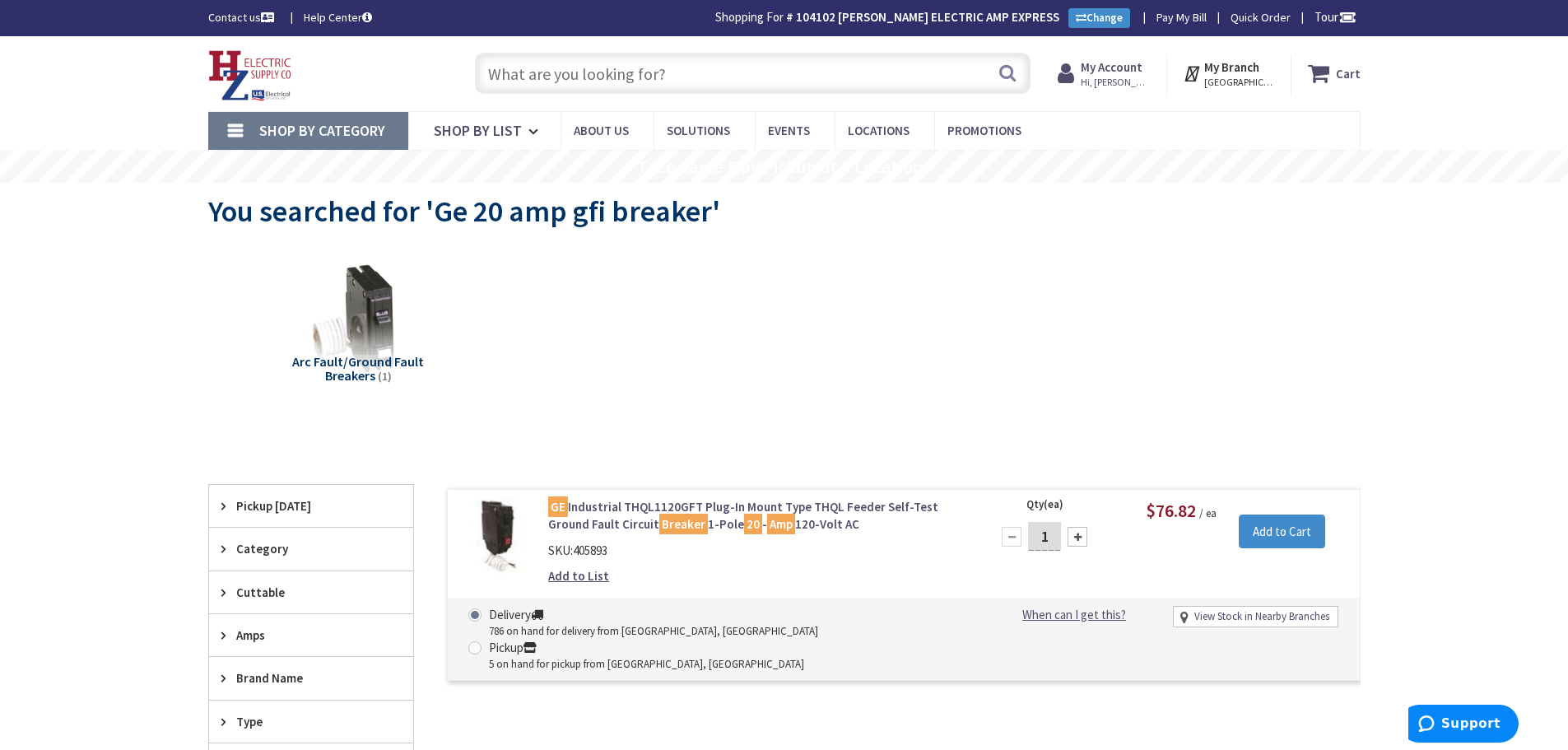
scroll to position [82, 0]
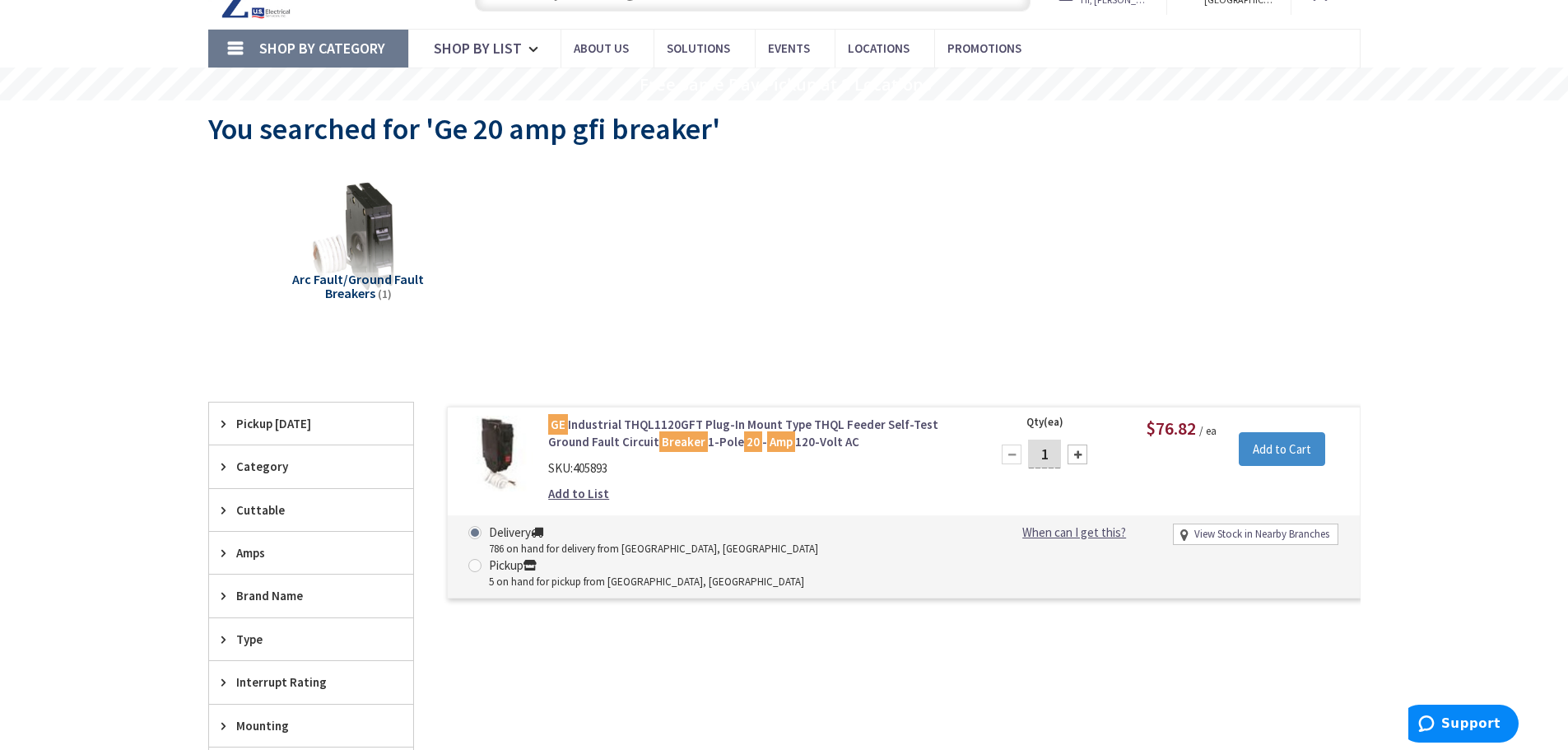
click at [771, 421] on link "GE Industrial THQL1120GFT Plug-In Mount Type THQL Feeder Self-Test Ground Fault…" at bounding box center [758, 434] width 419 height 36
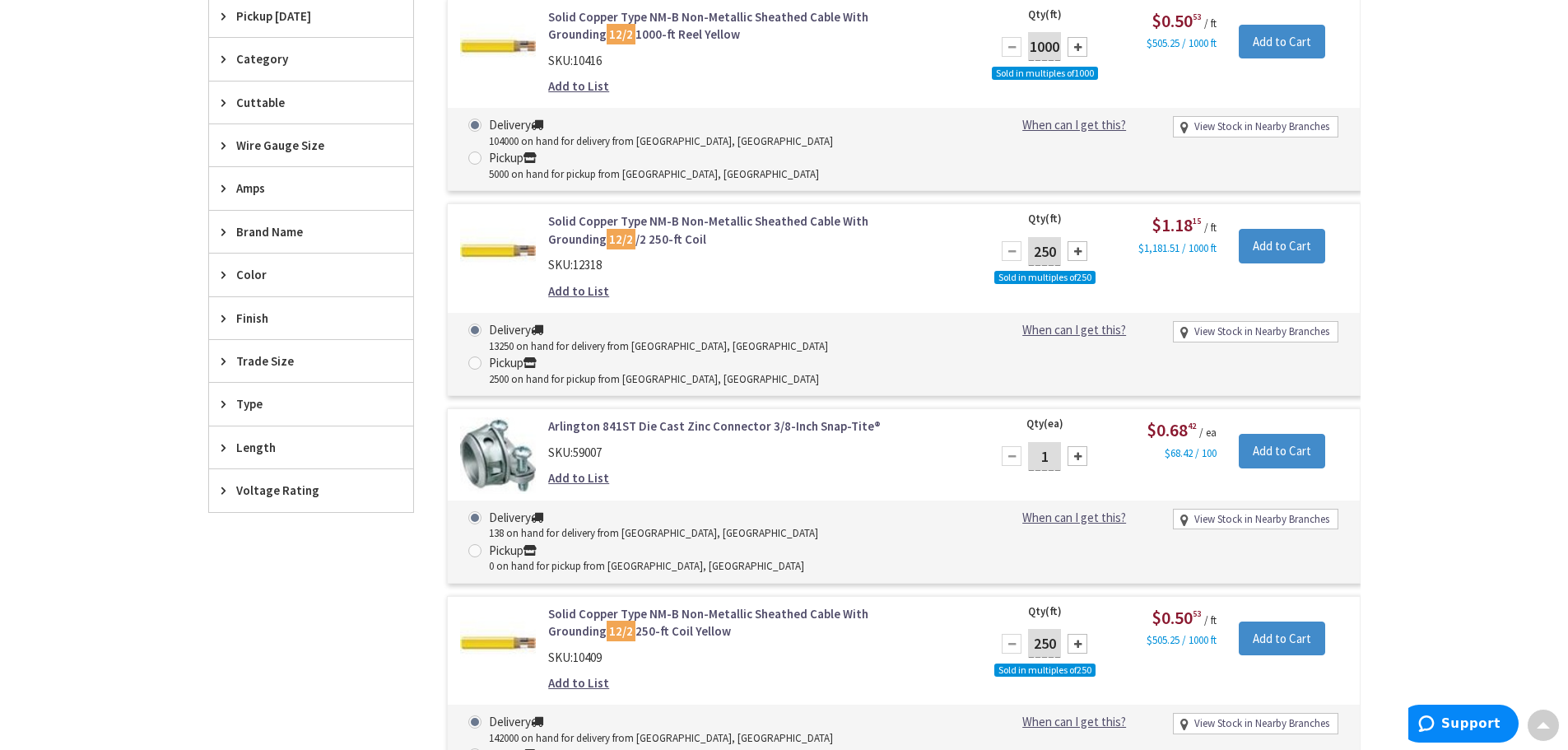
scroll to position [659, 0]
